Goal: Information Seeking & Learning: Learn about a topic

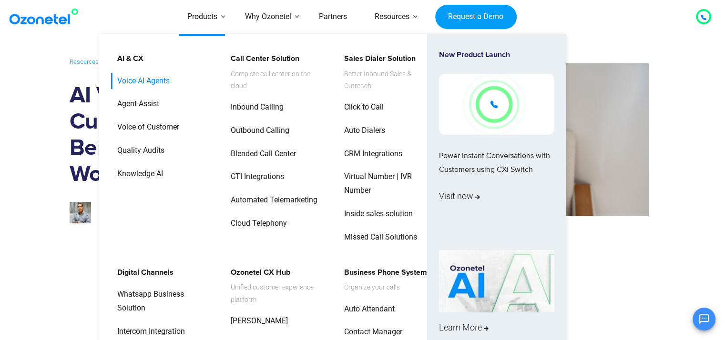
click at [143, 82] on link "Voice AI Agents" at bounding box center [141, 81] width 60 height 17
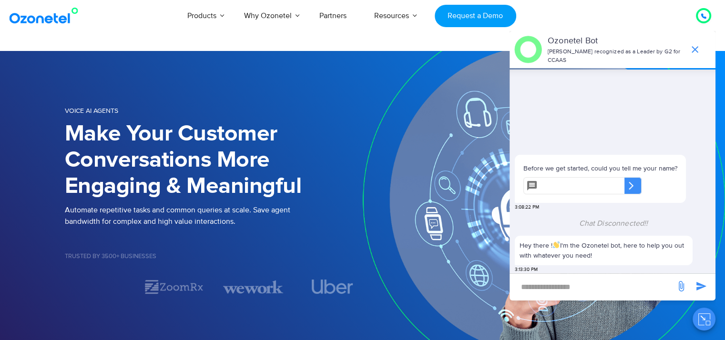
scroll to position [106, 0]
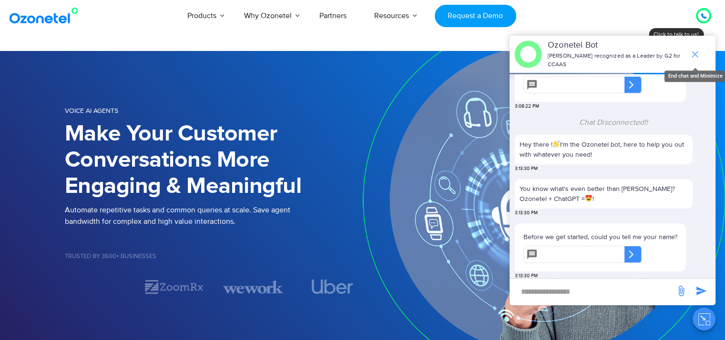
click at [694, 51] on icon "end chat or minimize" at bounding box center [694, 54] width 7 height 7
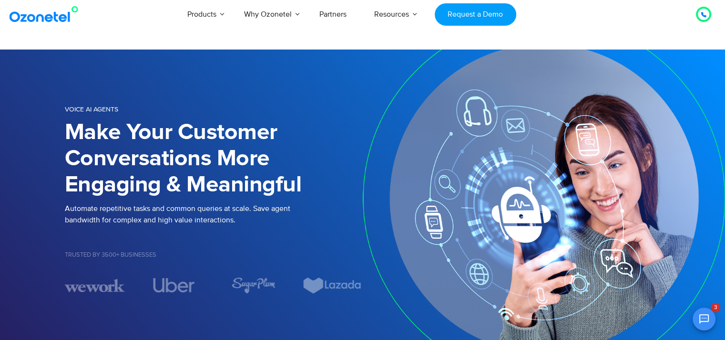
scroll to position [0, 0]
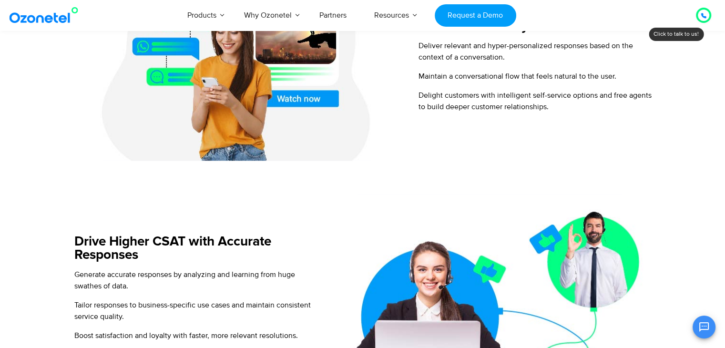
scroll to position [744, 0]
